Goal: Transaction & Acquisition: Purchase product/service

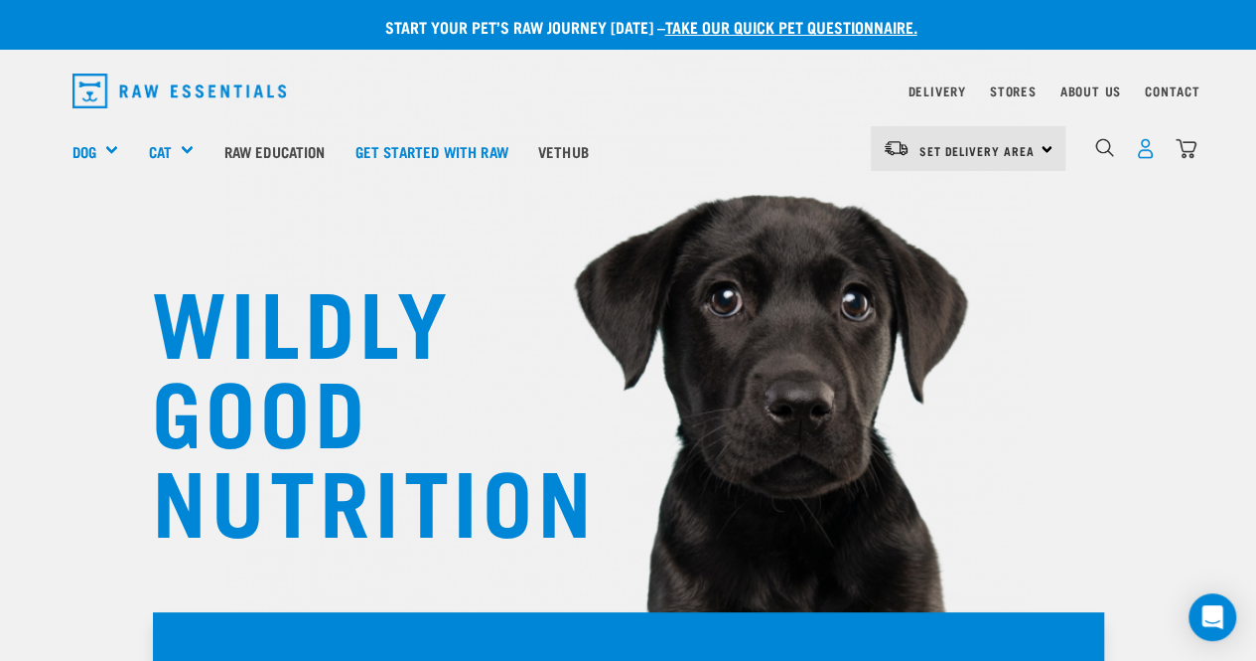
click at [1143, 152] on img "dropdown navigation" at bounding box center [1145, 148] width 21 height 21
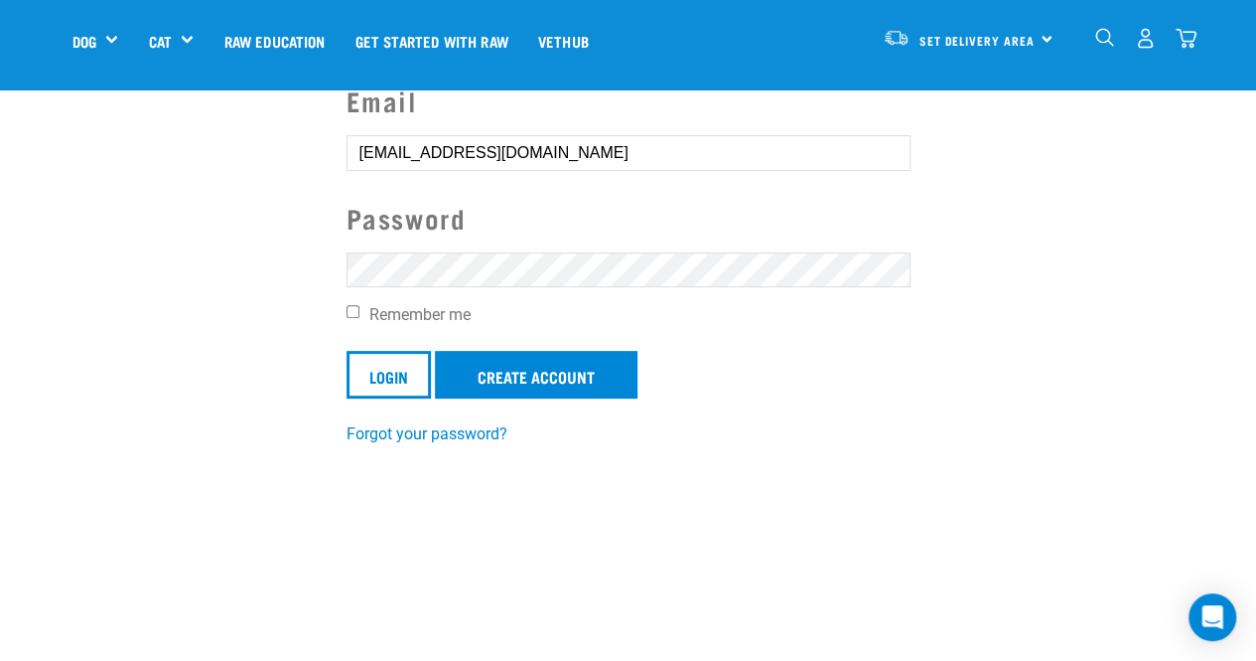
scroll to position [285, 0]
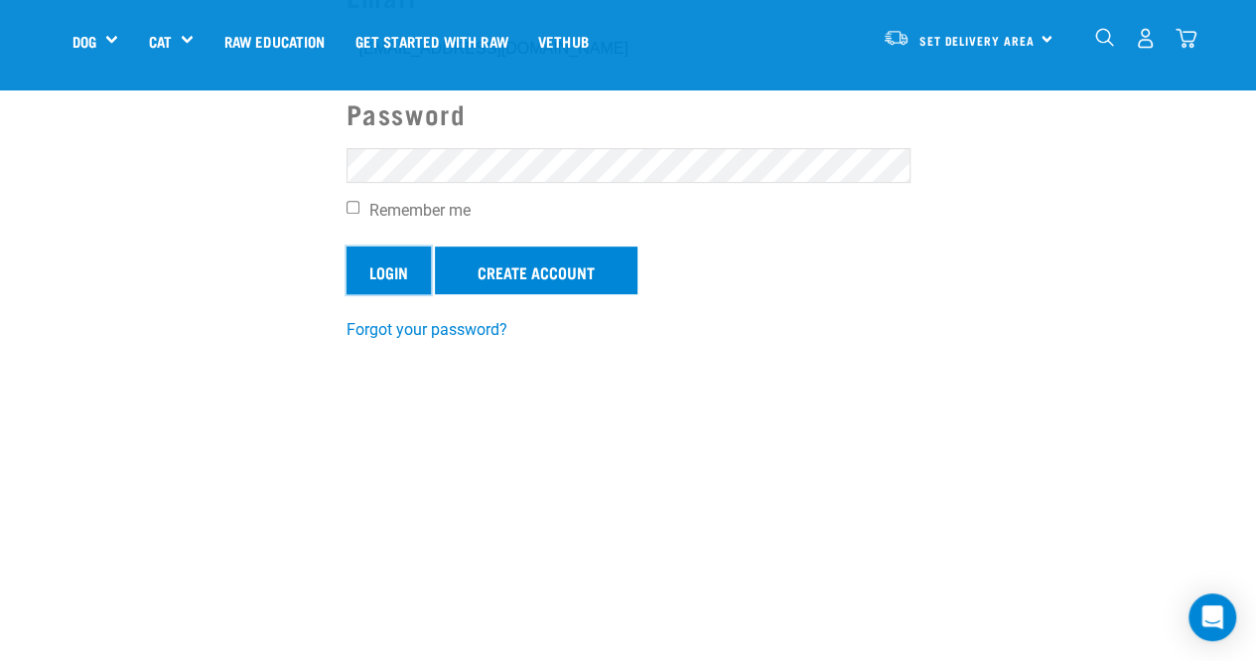
click at [373, 269] on input "Login" at bounding box center [389, 270] width 84 height 48
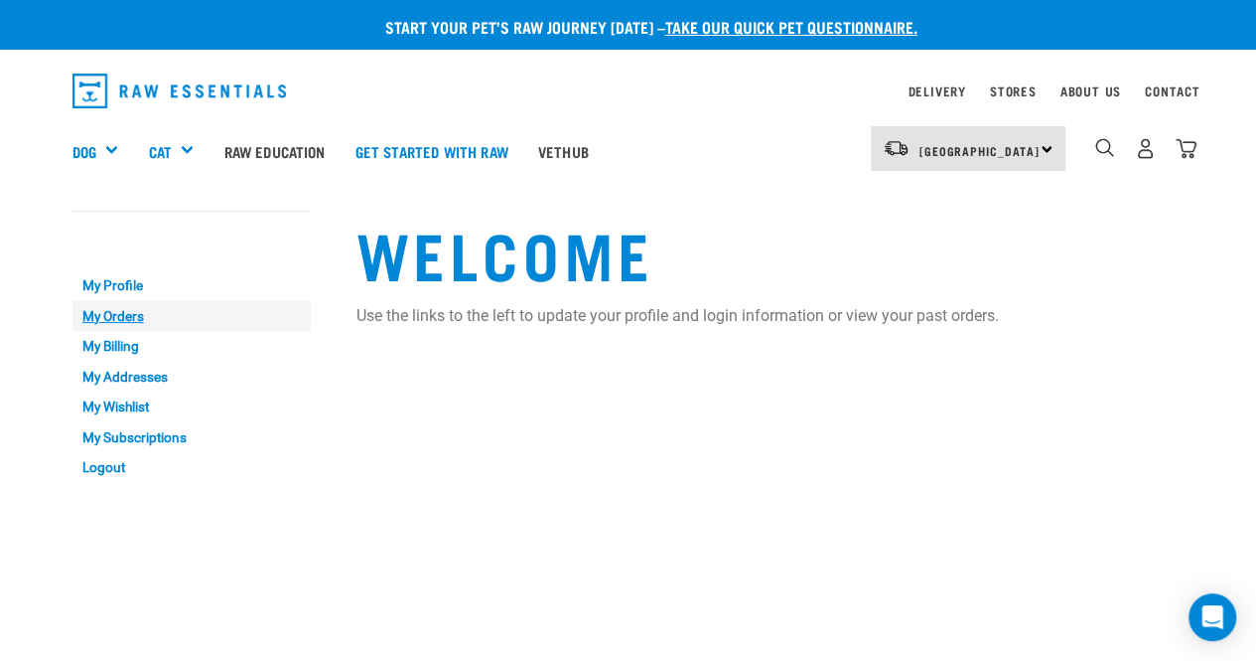
click at [124, 317] on link "My Orders" at bounding box center [192, 316] width 238 height 31
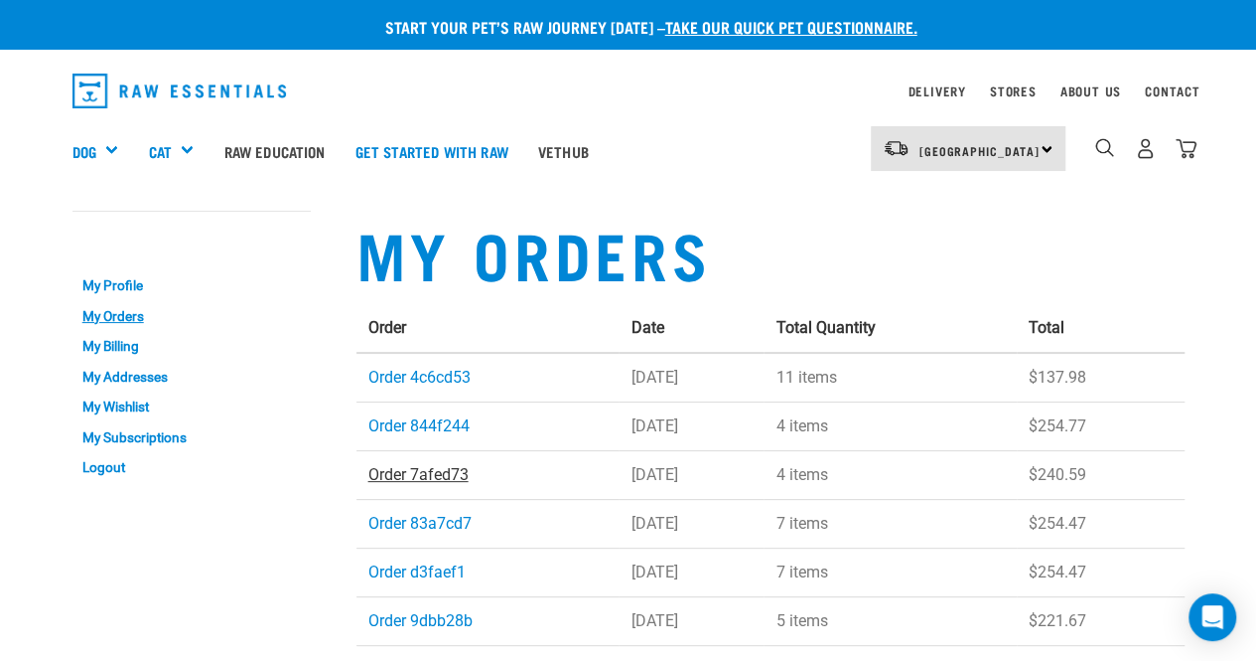
click at [433, 477] on link "Order 7afed73" at bounding box center [419, 474] width 100 height 19
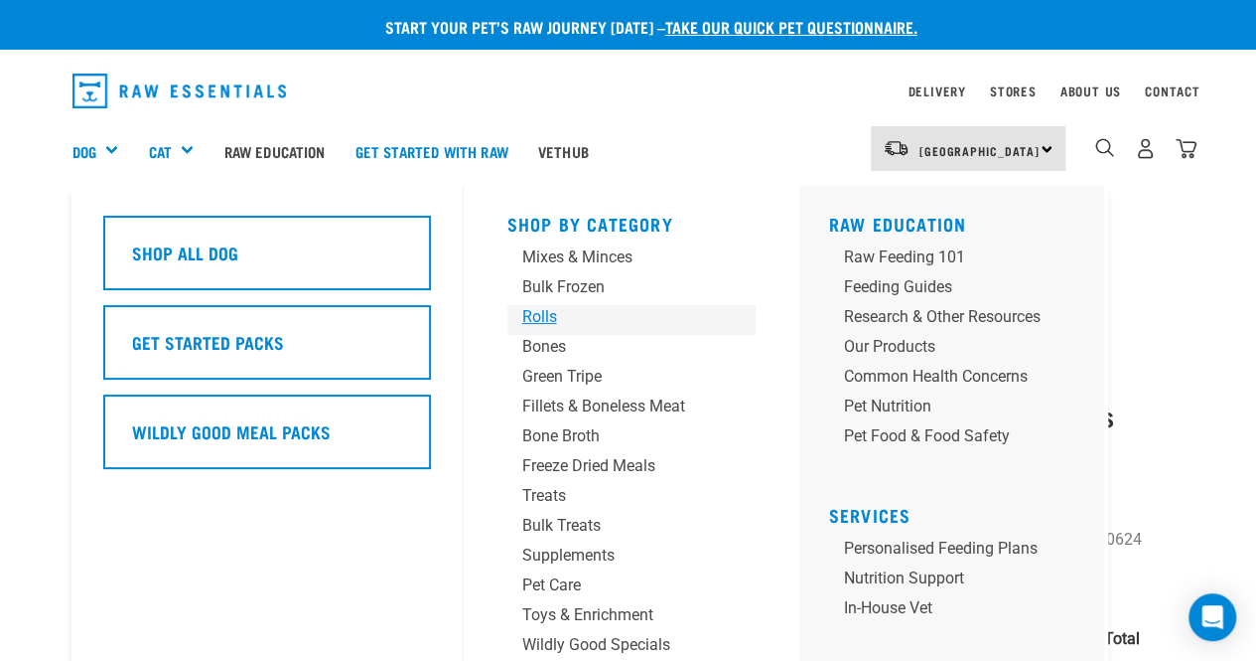
click at [548, 317] on div "Rolls" at bounding box center [615, 317] width 186 height 24
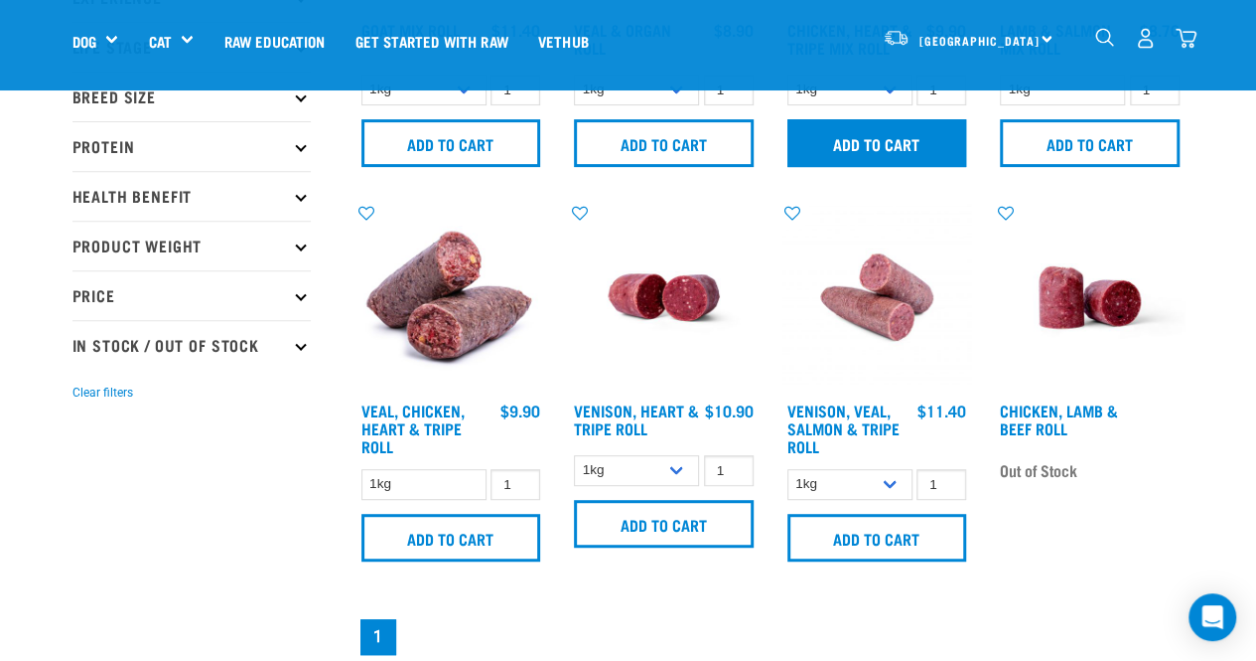
scroll to position [320, 0]
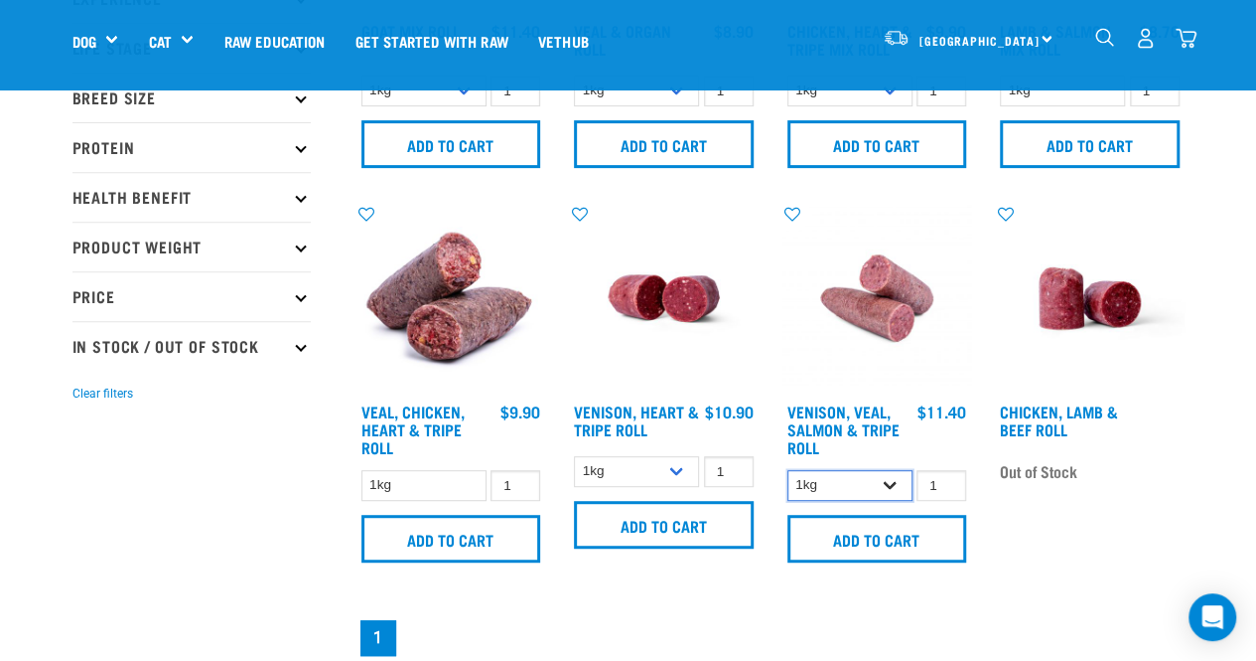
click at [863, 480] on select "1kg Bulk (10kg)" at bounding box center [850, 485] width 125 height 31
select select "336057"
click at [788, 470] on select "1kg Bulk (10kg)" at bounding box center [850, 485] width 125 height 31
type input "2"
click at [945, 476] on input "2" at bounding box center [942, 485] width 50 height 31
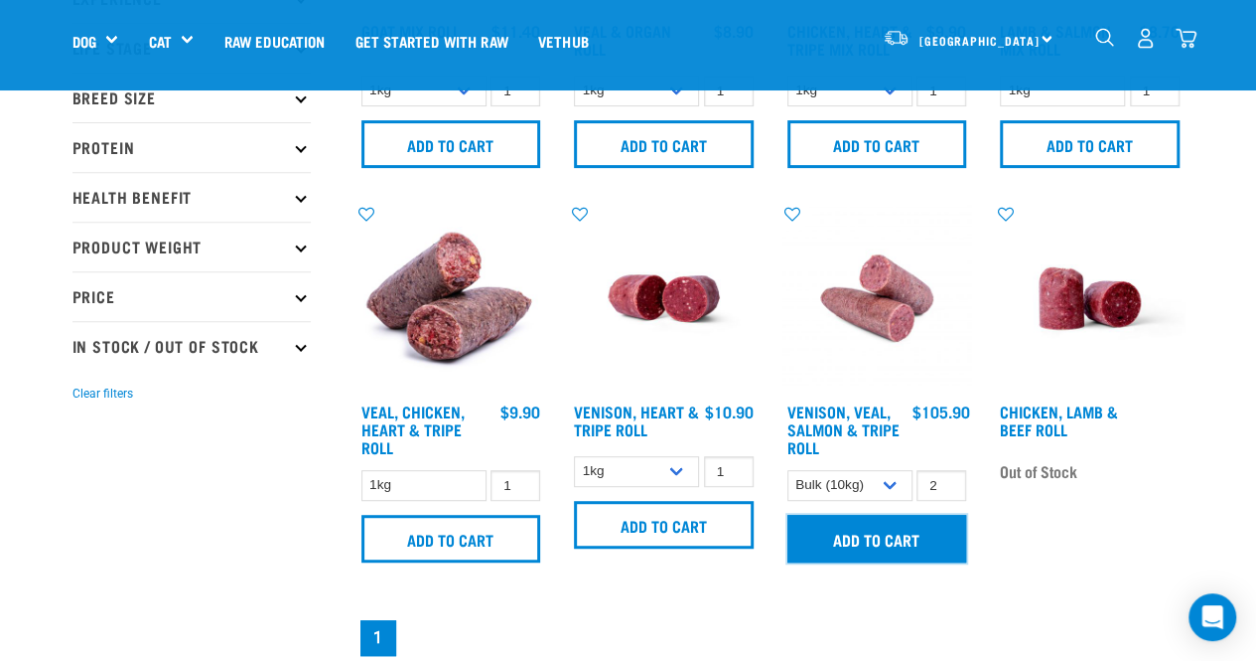
click at [870, 553] on input "Add to cart" at bounding box center [878, 539] width 180 height 48
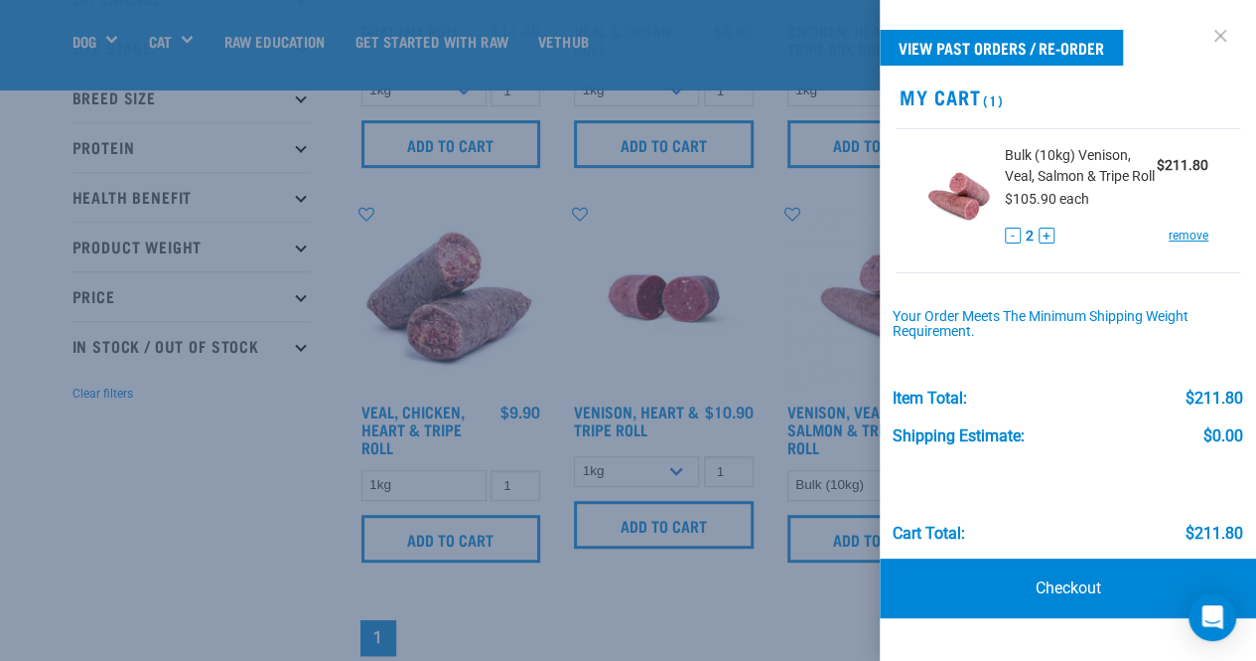
click at [1216, 41] on link at bounding box center [1221, 36] width 32 height 32
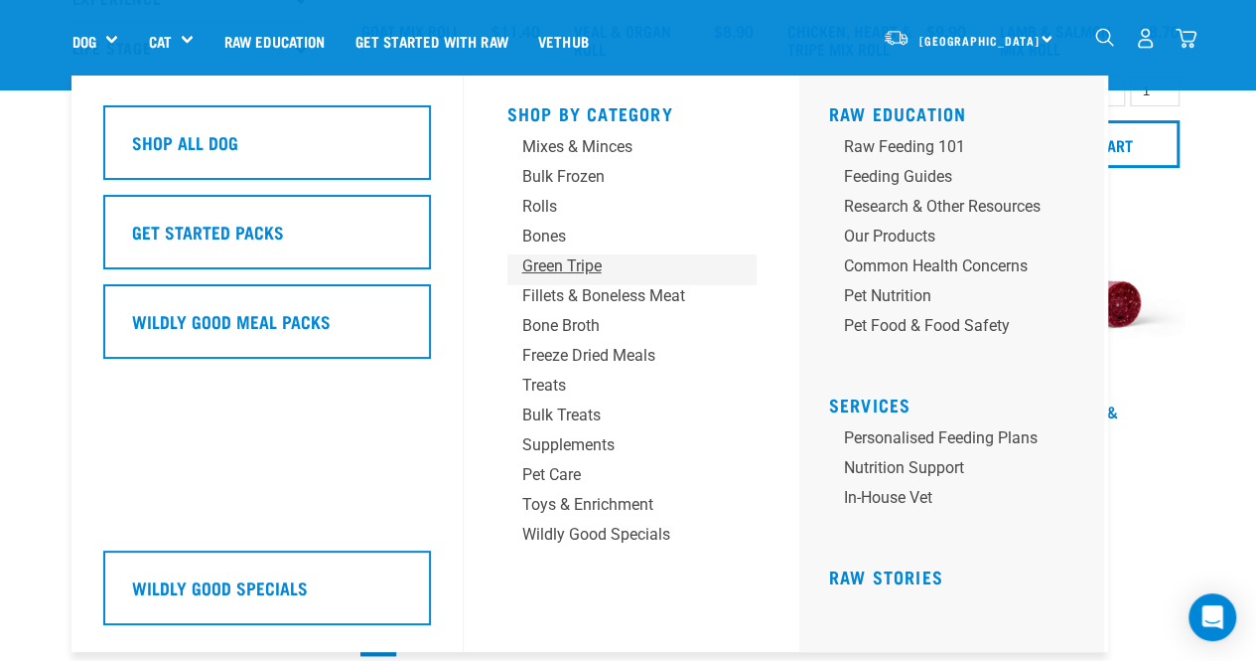
click at [552, 265] on div "Green Tripe" at bounding box center [615, 266] width 186 height 24
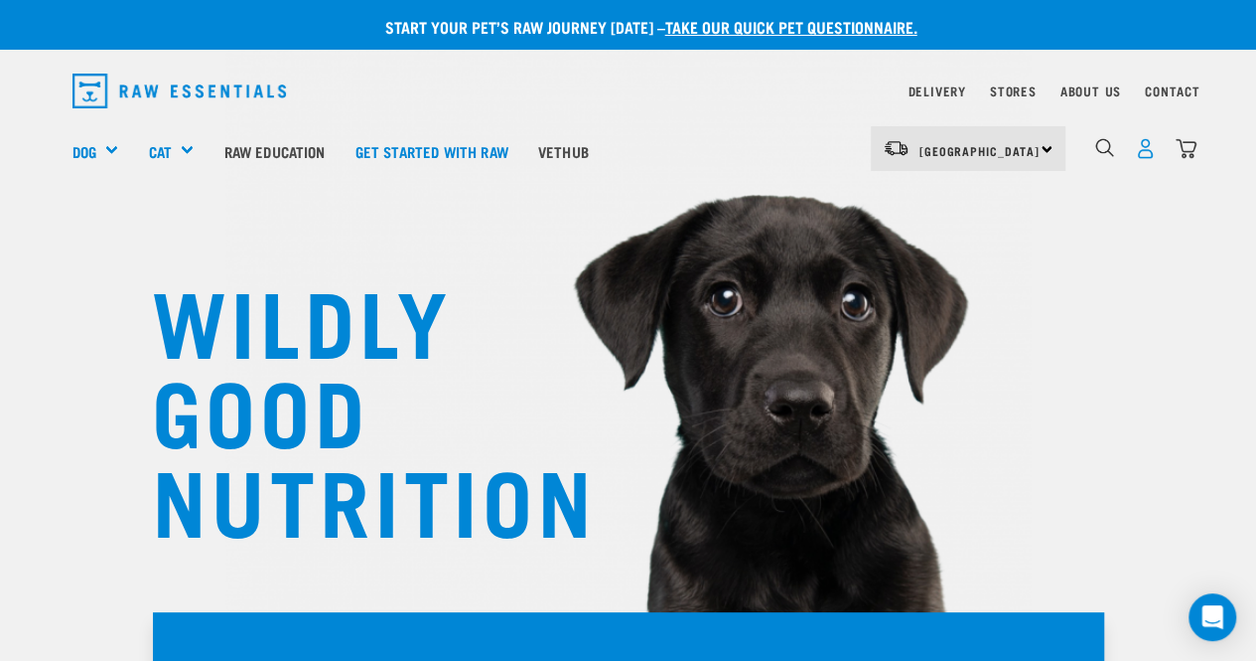
click at [1146, 150] on img "dropdown navigation" at bounding box center [1145, 148] width 21 height 21
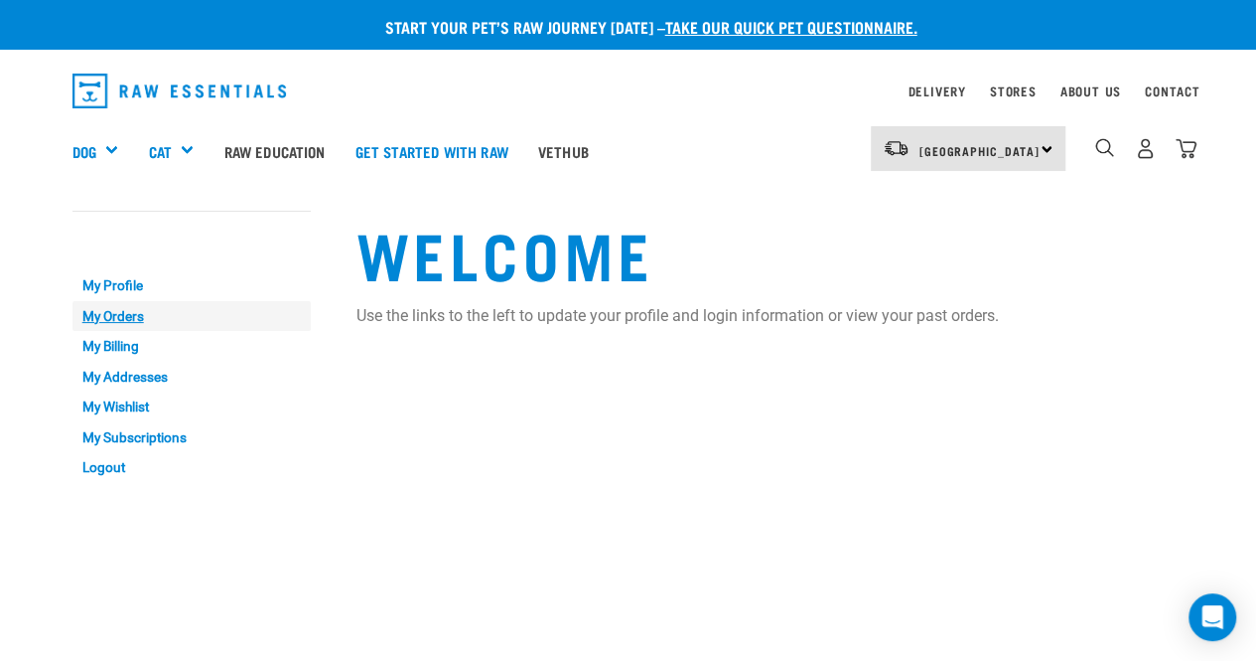
click at [113, 315] on link "My Orders" at bounding box center [192, 316] width 238 height 31
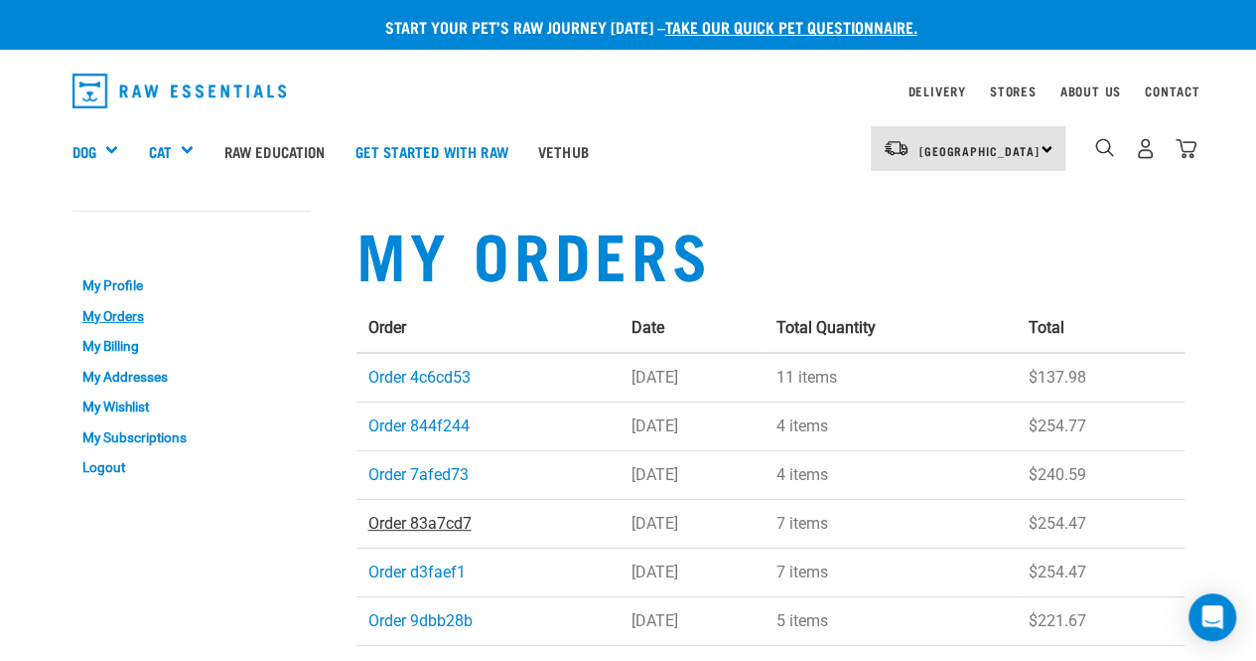
click at [406, 524] on link "Order 83a7cd7" at bounding box center [420, 523] width 103 height 19
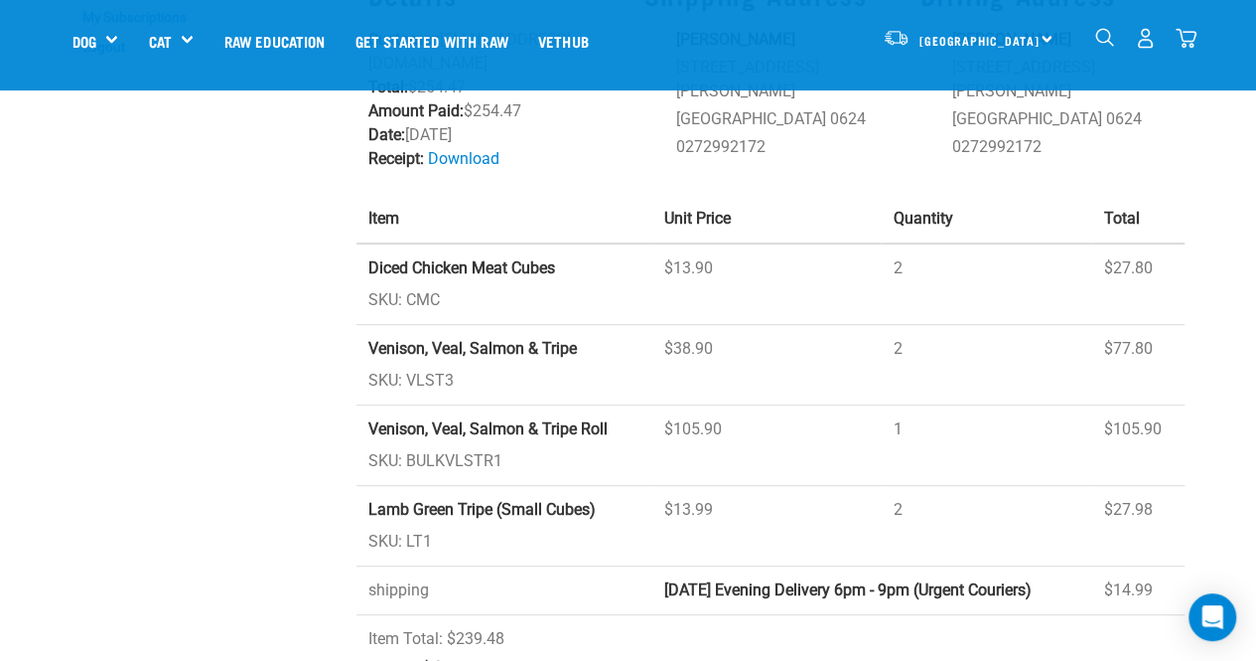
scroll to position [280, 0]
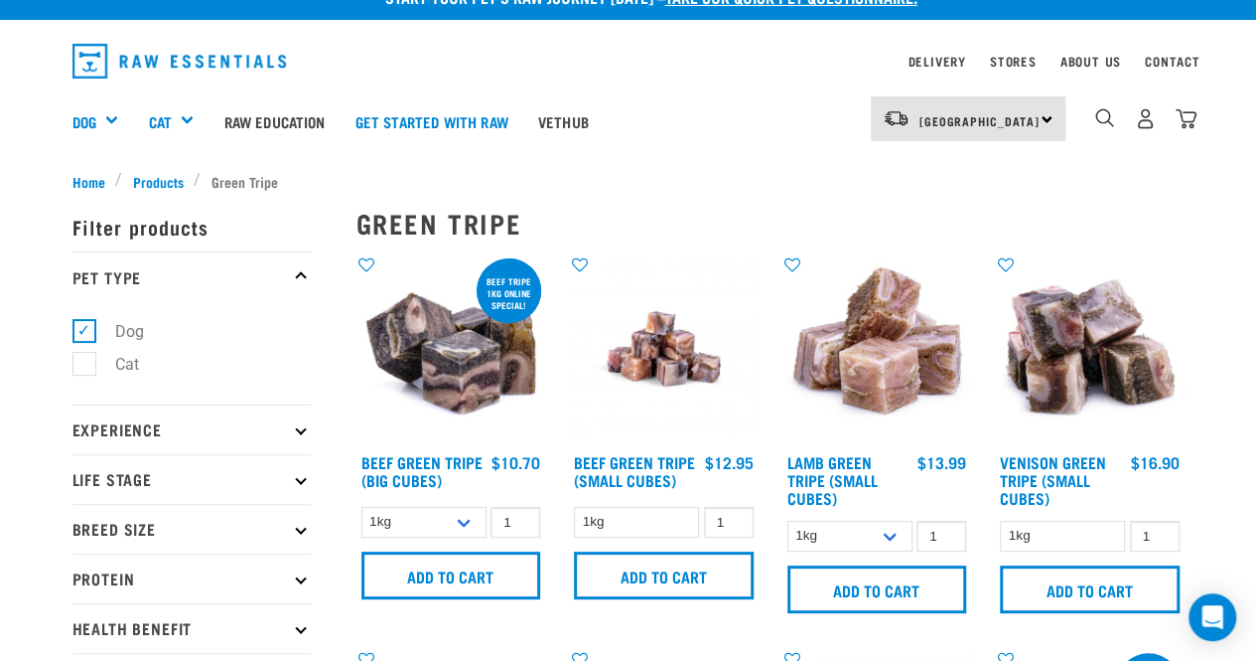
scroll to position [25, 0]
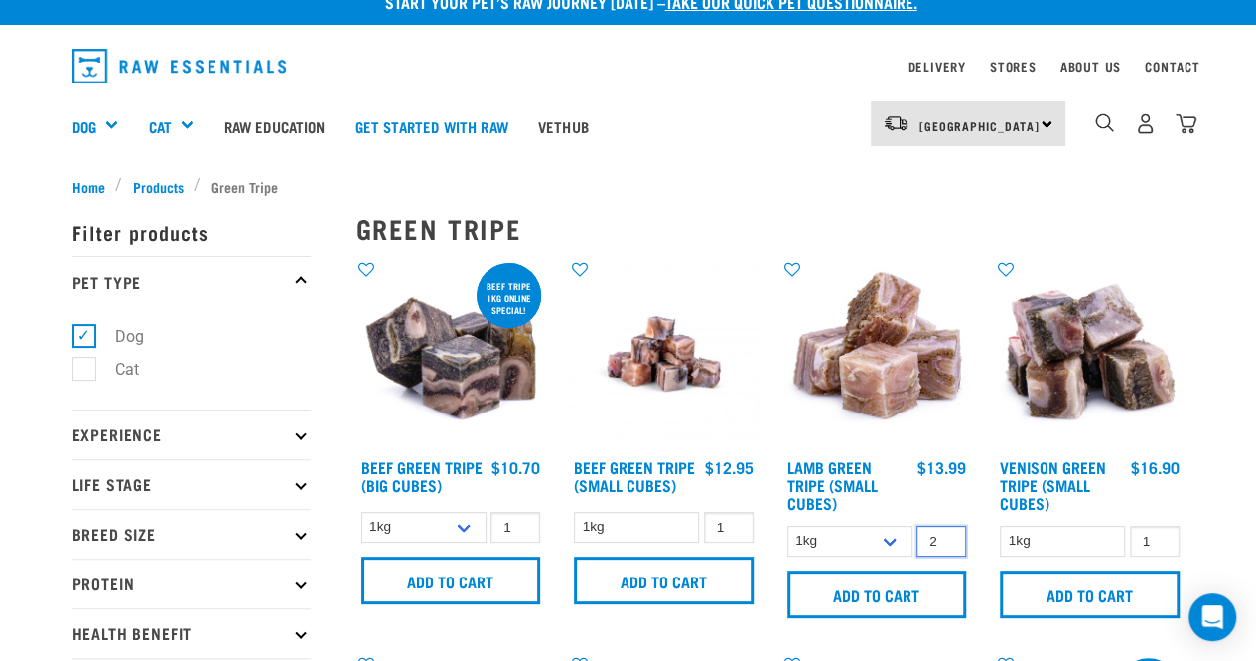
type input "2"
click at [944, 532] on input "2" at bounding box center [942, 540] width 50 height 31
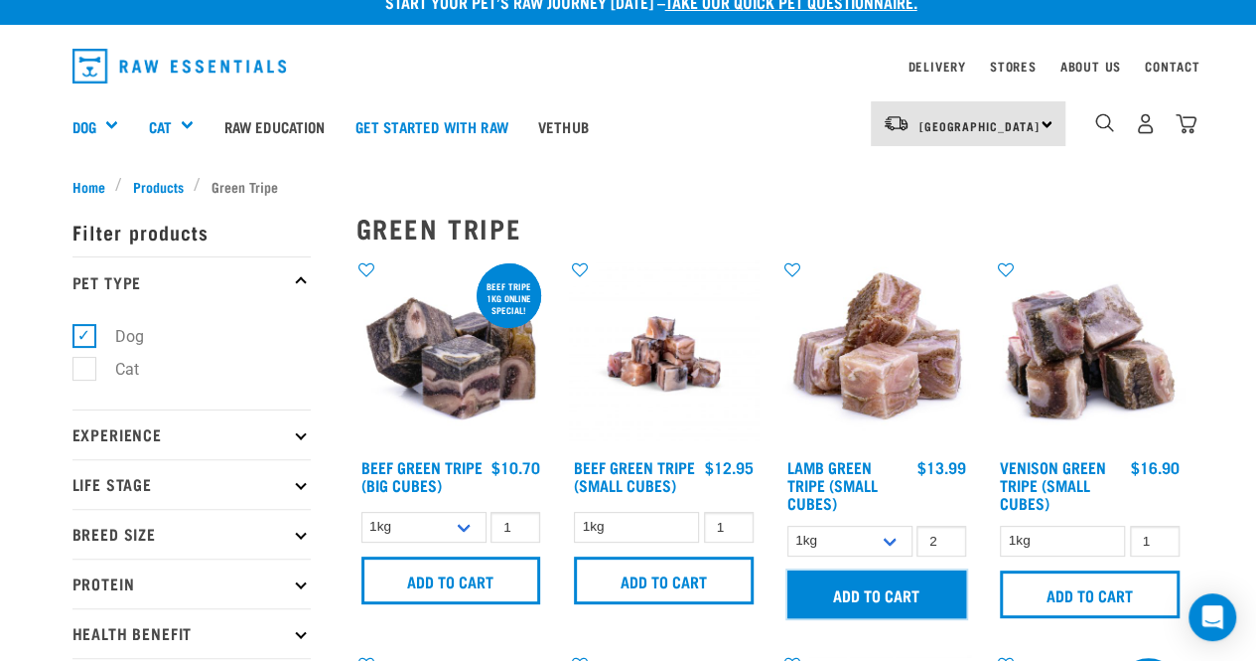
click at [885, 591] on input "Add to cart" at bounding box center [878, 594] width 180 height 48
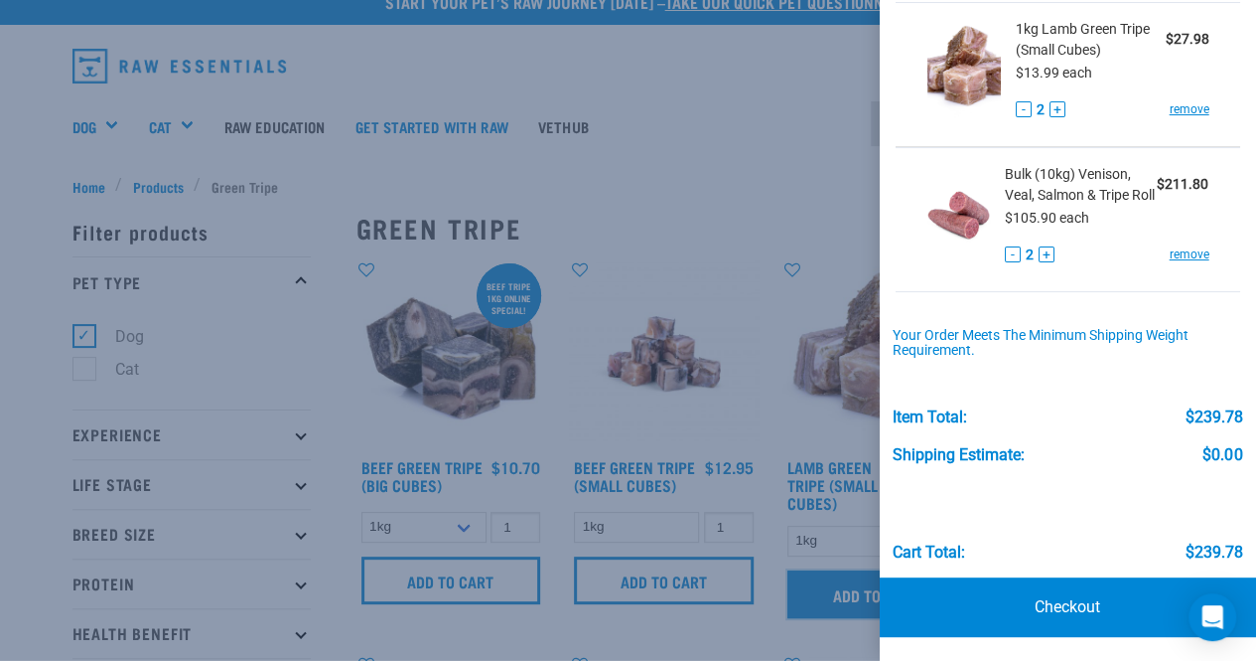
scroll to position [145, 0]
click at [1052, 606] on link "Checkout" at bounding box center [1068, 607] width 377 height 60
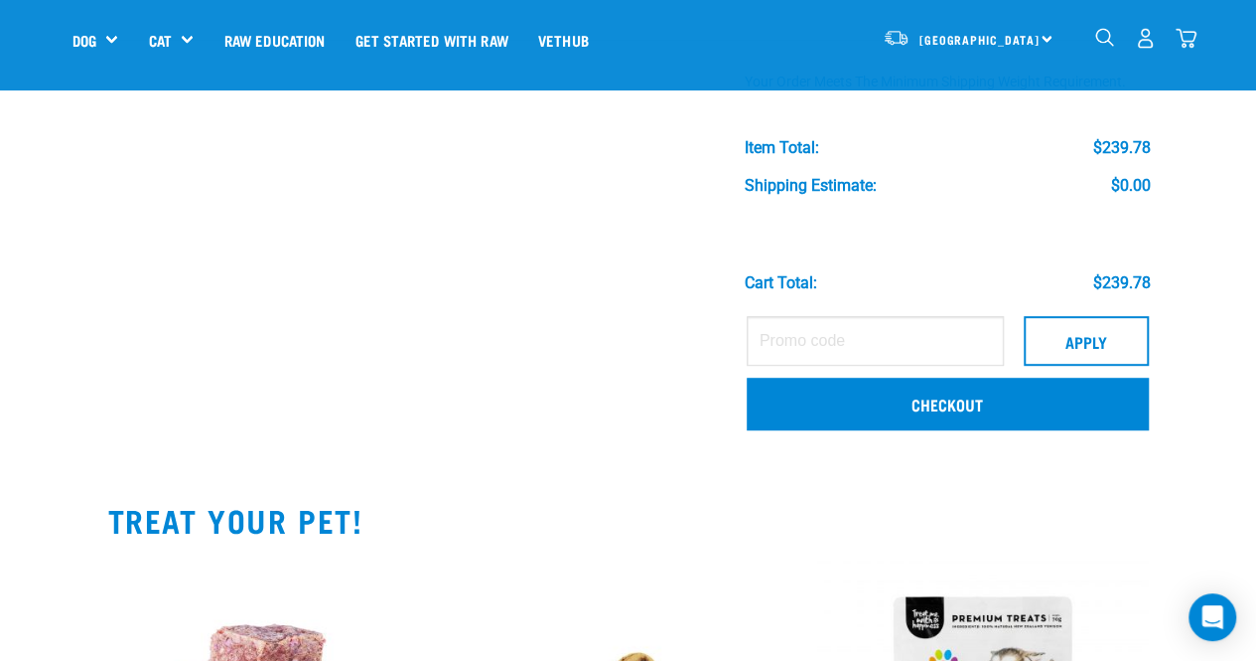
scroll to position [268, 0]
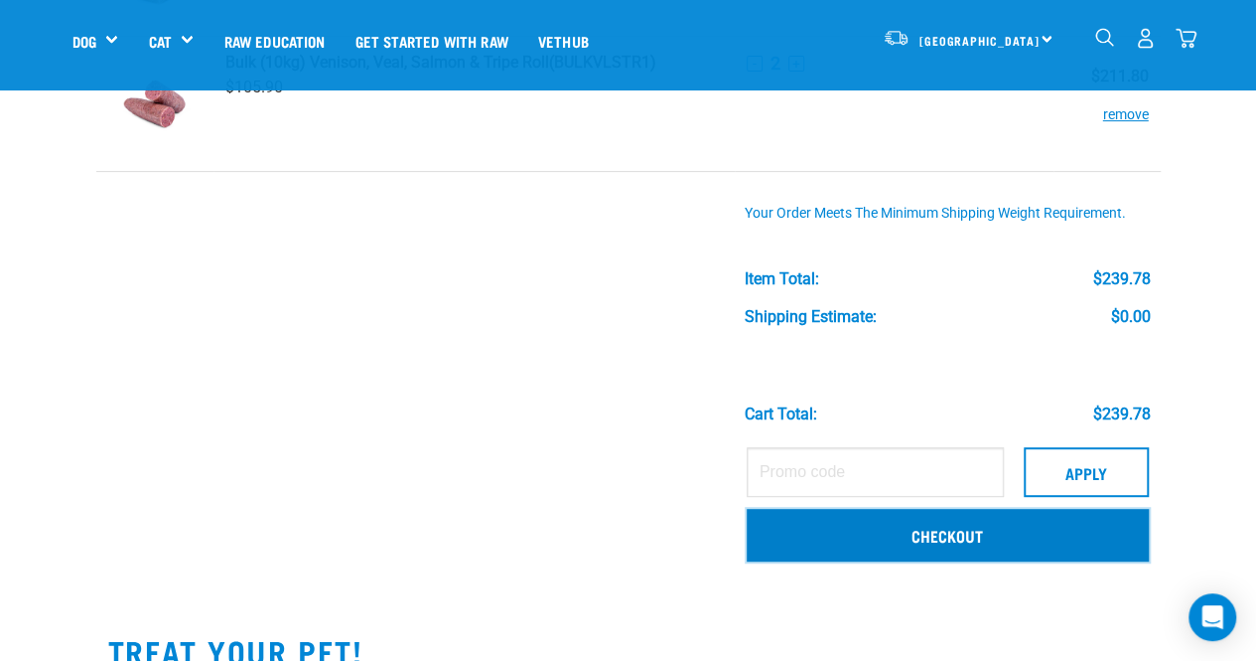
click at [1031, 539] on link "Checkout" at bounding box center [948, 535] width 402 height 52
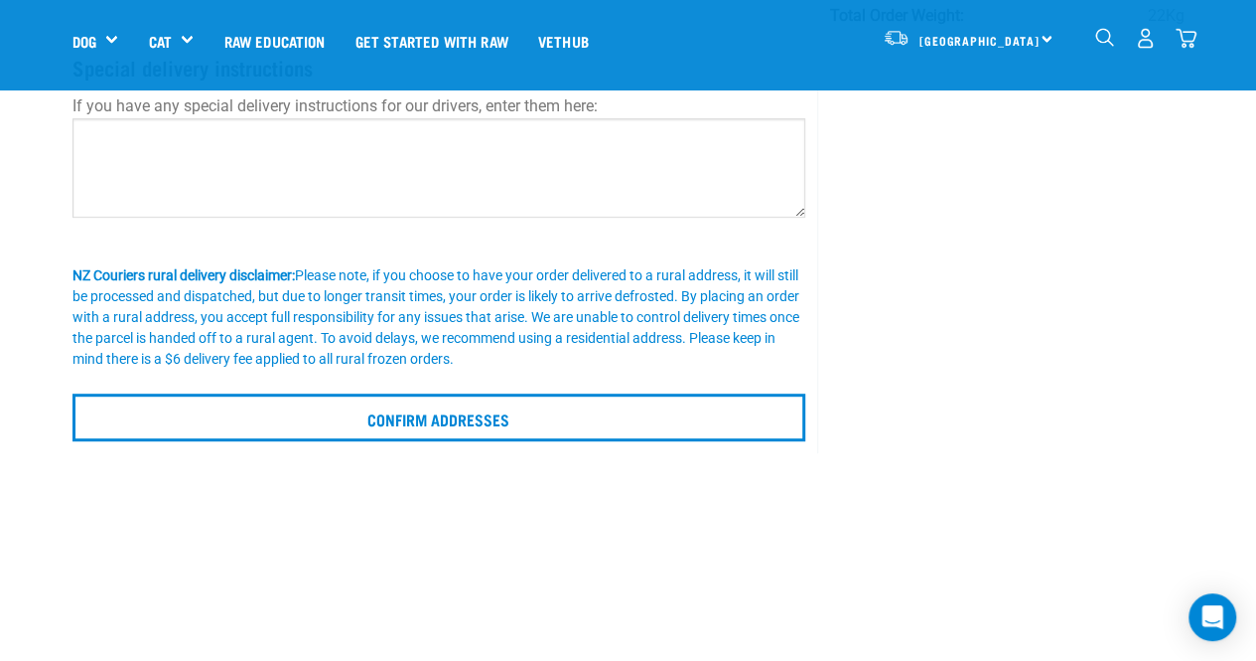
scroll to position [373, 0]
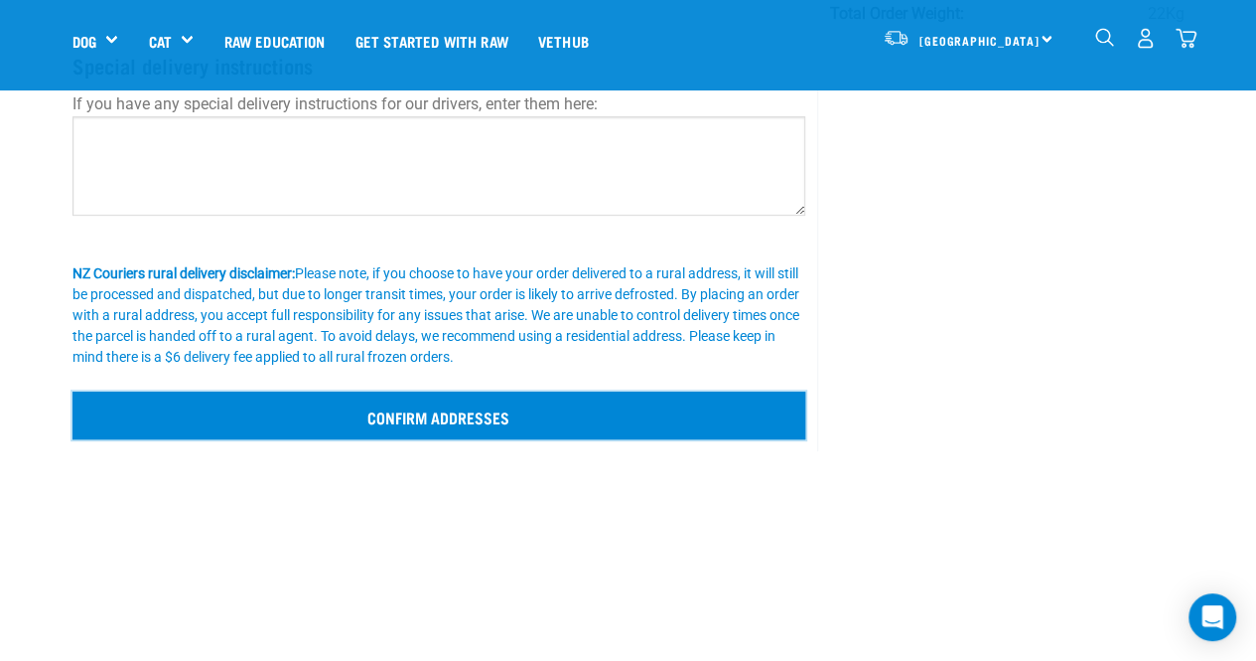
click at [521, 416] on input "Confirm addresses" at bounding box center [440, 415] width 734 height 48
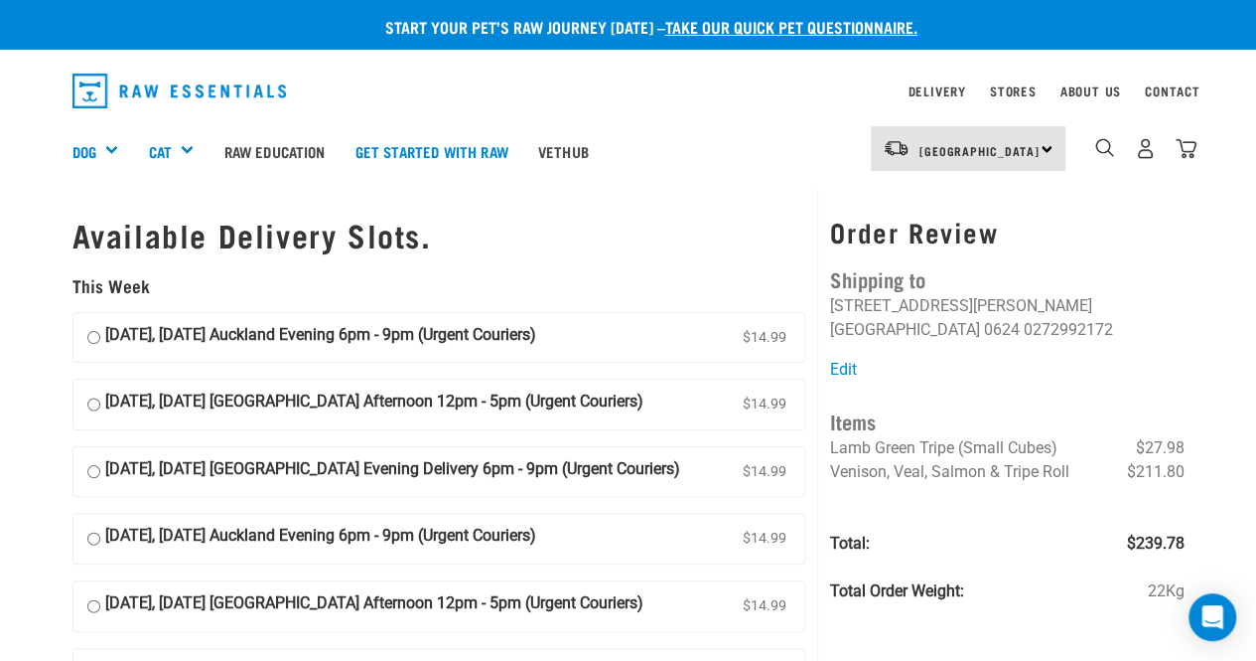
click at [479, 341] on strong "19 August, Tuesday Auckland Evening 6pm - 9pm (Urgent Couriers)" at bounding box center [320, 338] width 431 height 30
click at [100, 341] on input "19 August, Tuesday Auckland Evening 6pm - 9pm (Urgent Couriers) $14.99" at bounding box center [93, 338] width 13 height 30
radio input "true"
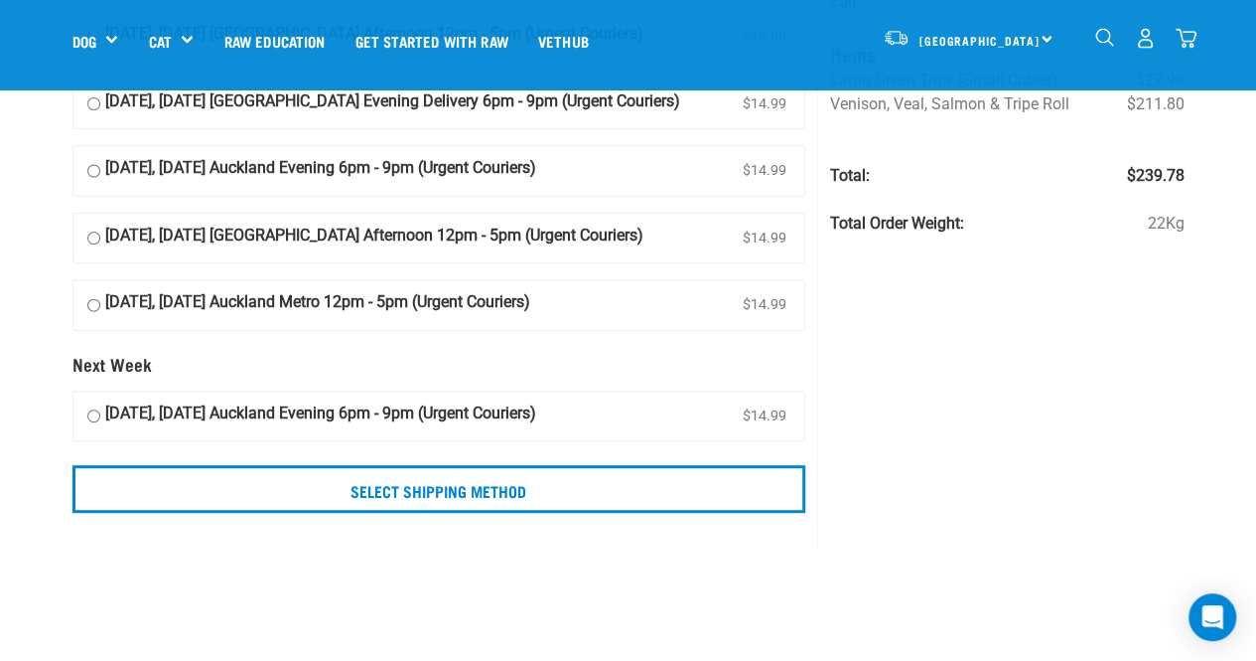
scroll to position [260, 0]
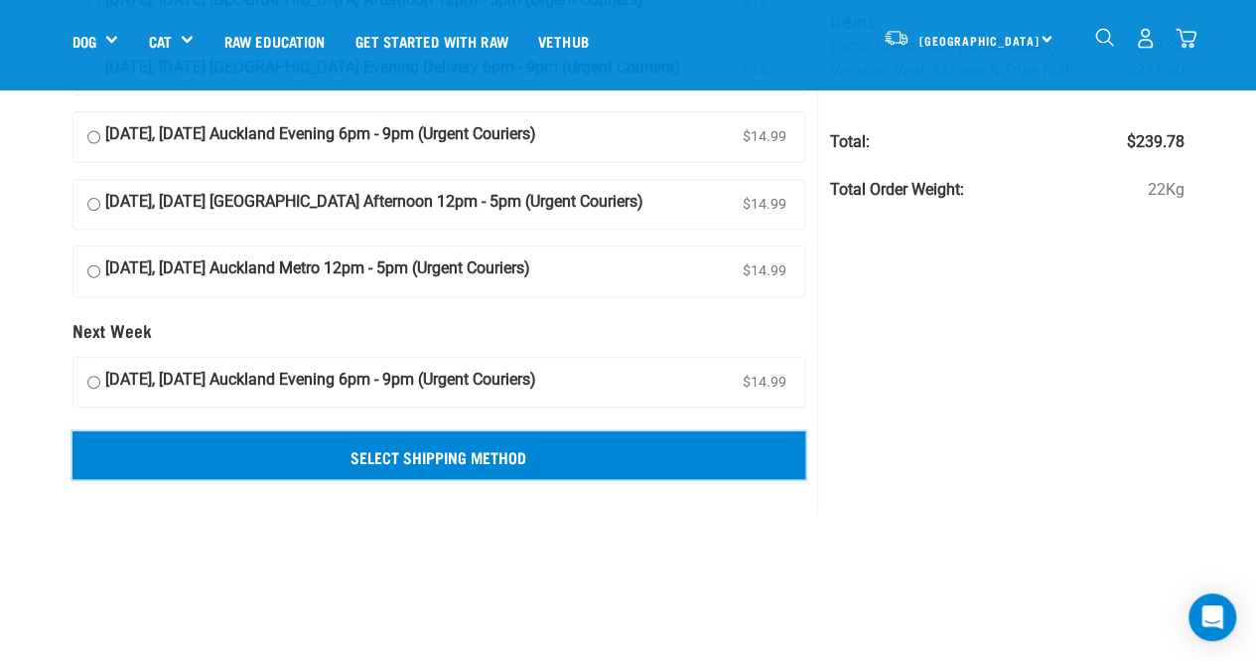
click at [604, 455] on input "Select Shipping Method" at bounding box center [440, 455] width 734 height 48
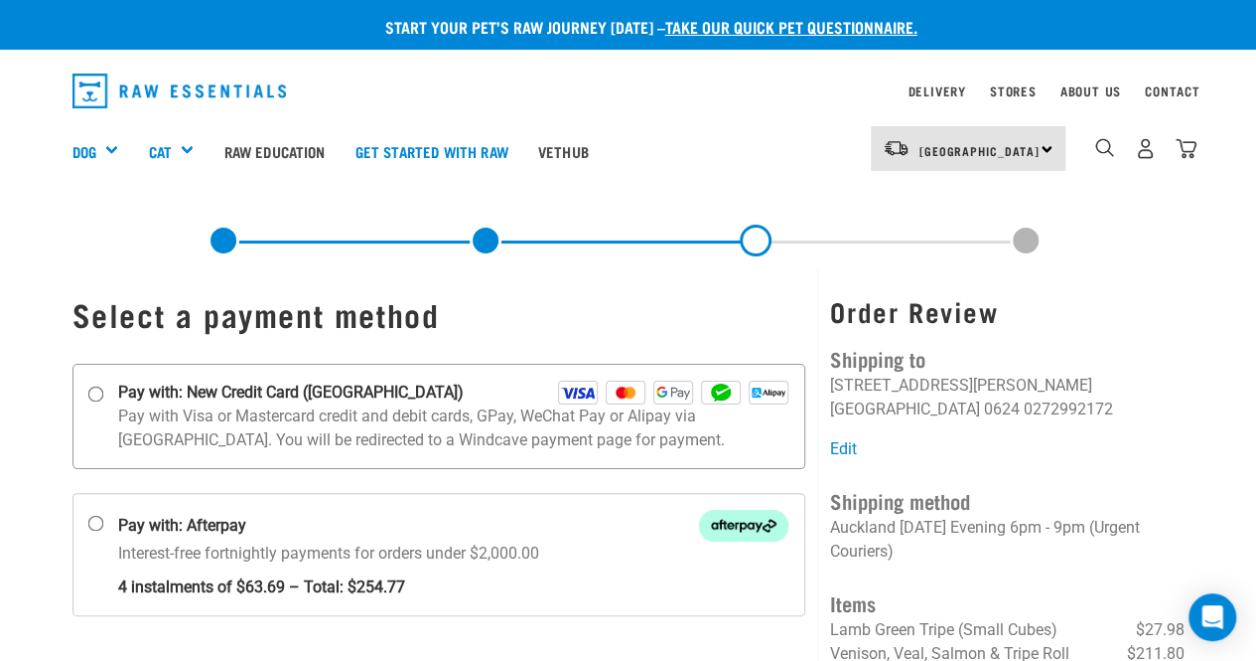
click at [568, 427] on p "Pay with Visa or Mastercard credit and debit cards, GPay, WeChat Pay or Alipay …" at bounding box center [453, 428] width 671 height 48
click at [103, 401] on input "Pay with: New Credit Card ([GEOGRAPHIC_DATA])" at bounding box center [95, 393] width 16 height 16
radio input "true"
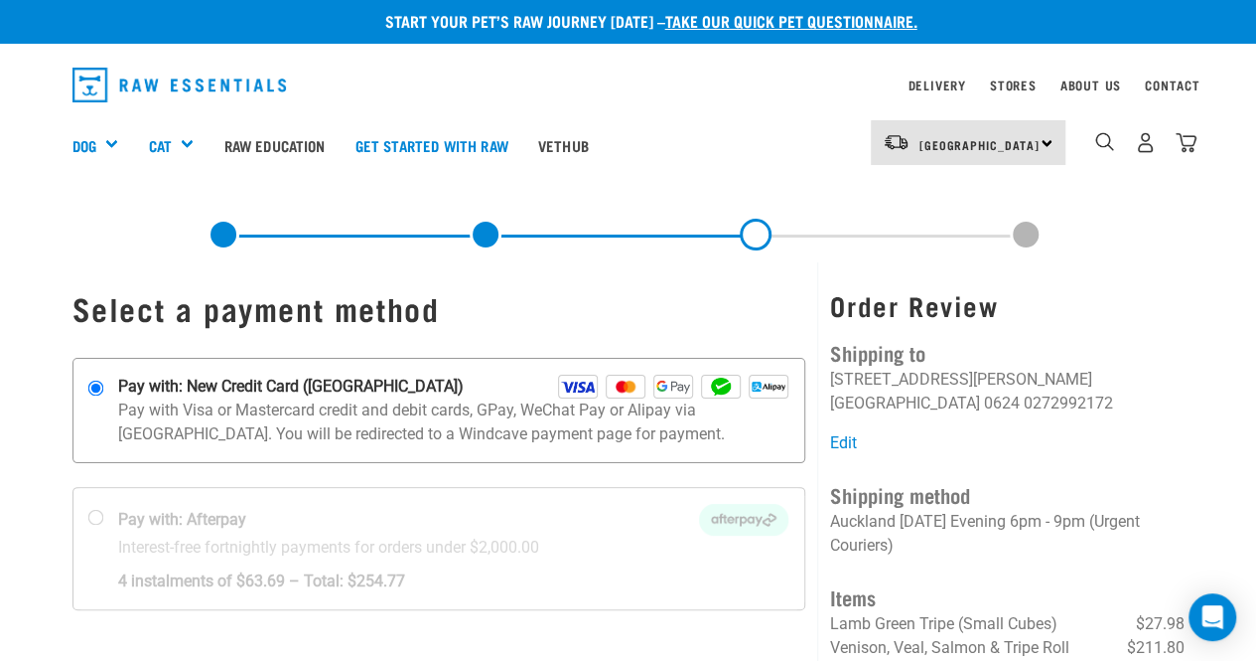
scroll to position [5, 0]
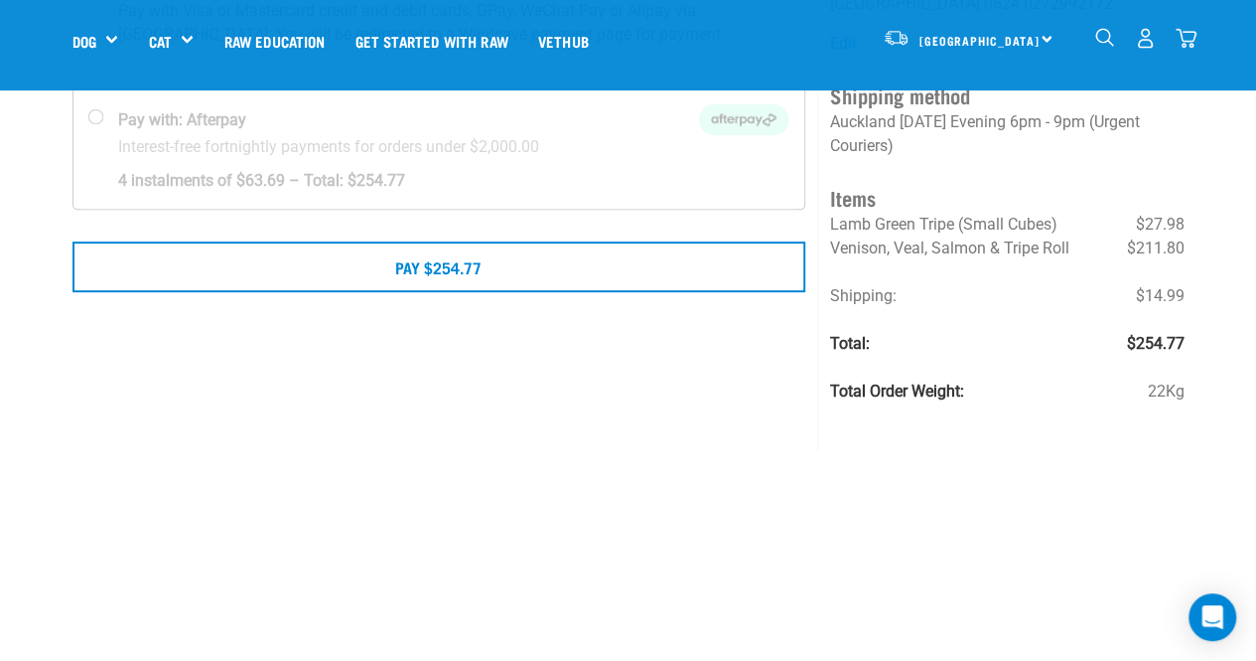
scroll to position [126, 0]
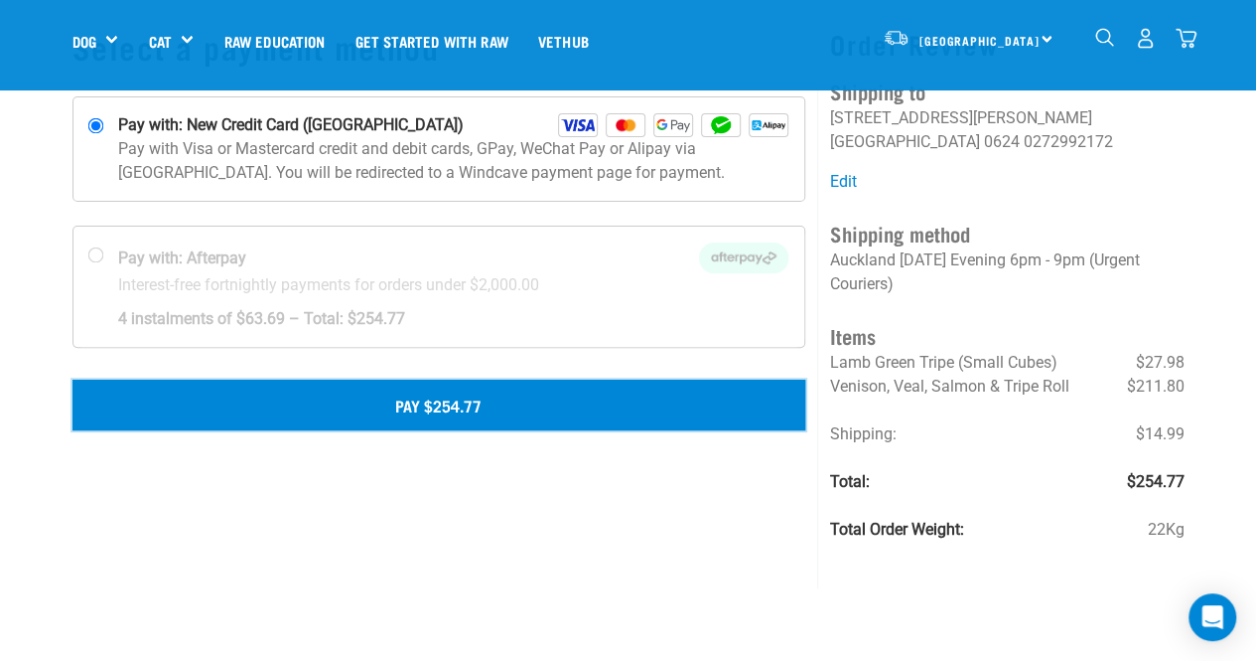
click at [542, 406] on button "Pay $254.77" at bounding box center [440, 404] width 734 height 50
